Goal: Task Accomplishment & Management: Manage account settings

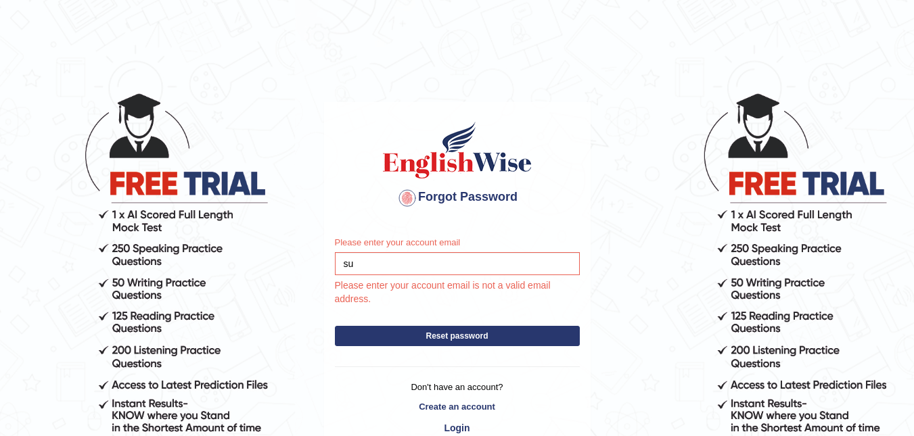
type input "s"
